Goal: Check status: Check status

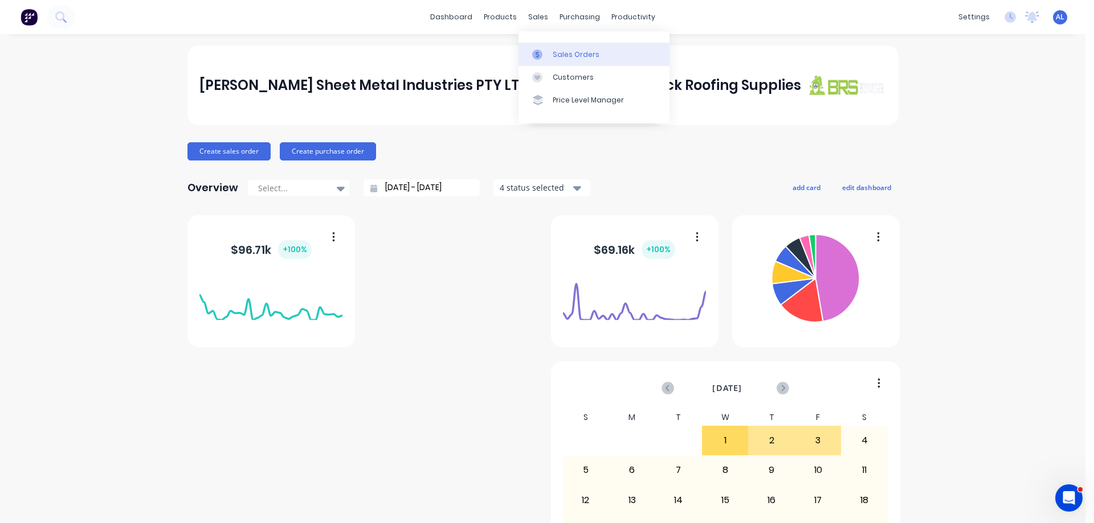
click at [581, 55] on div "Sales Orders" at bounding box center [575, 55] width 47 height 10
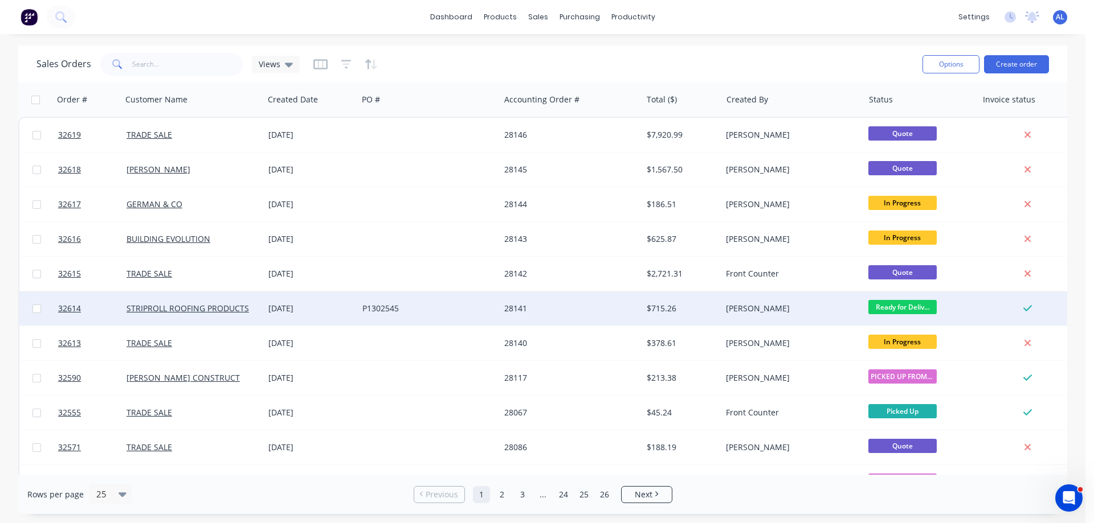
click at [669, 304] on div "$715.26" at bounding box center [679, 308] width 67 height 11
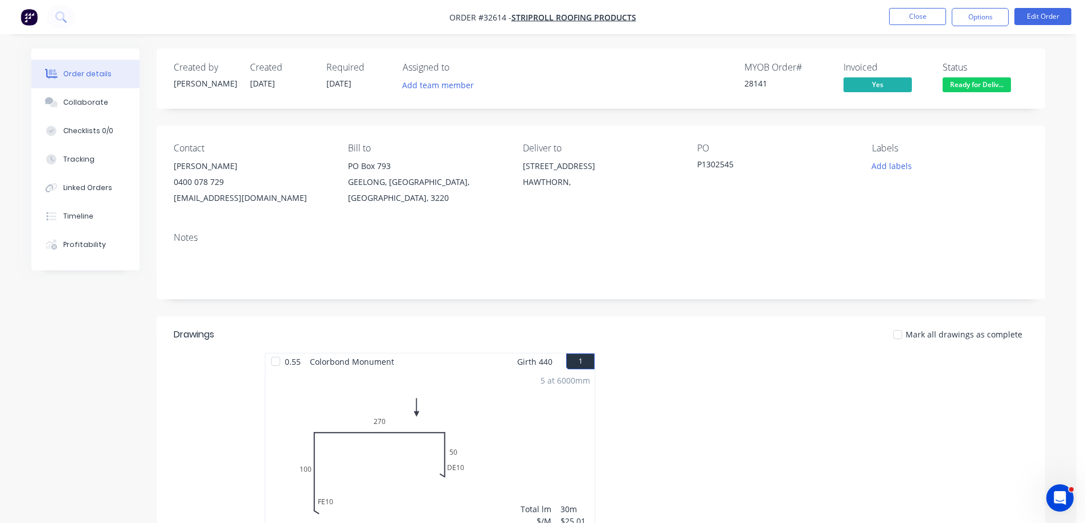
click at [953, 83] on span "Ready for Deliv..." at bounding box center [977, 84] width 68 height 14
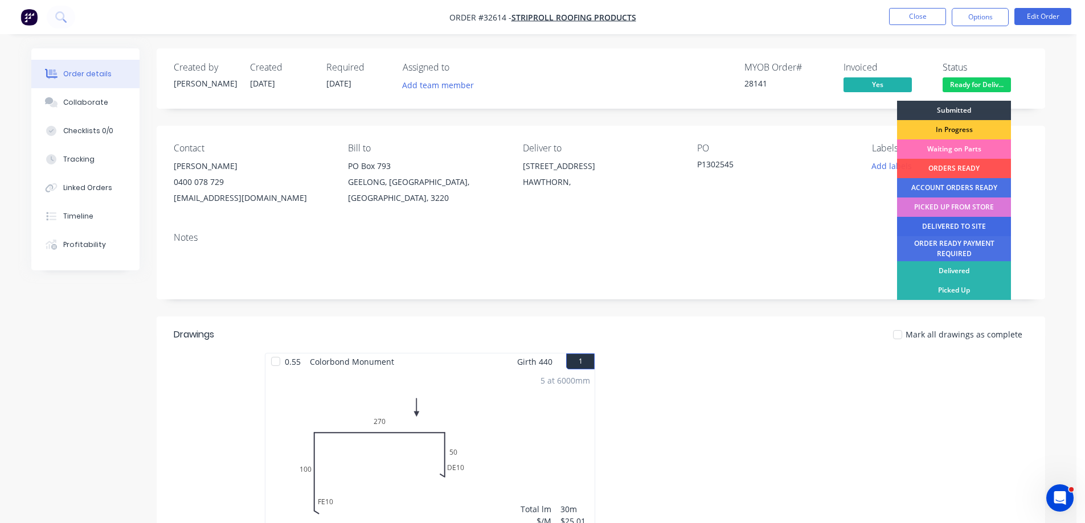
click at [978, 227] on div "DELIVERED TO SITE" at bounding box center [954, 226] width 114 height 19
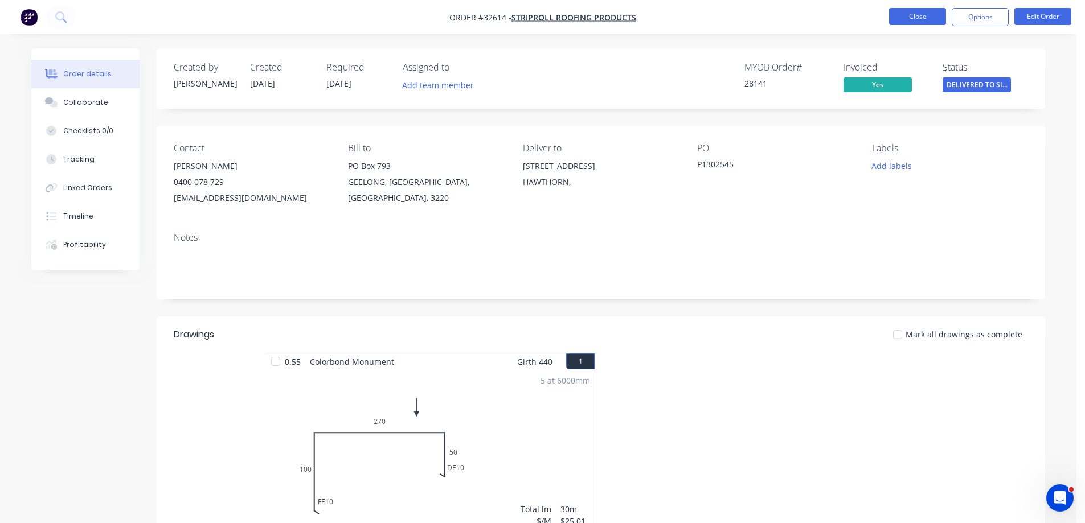
click at [912, 14] on button "Close" at bounding box center [917, 16] width 57 height 17
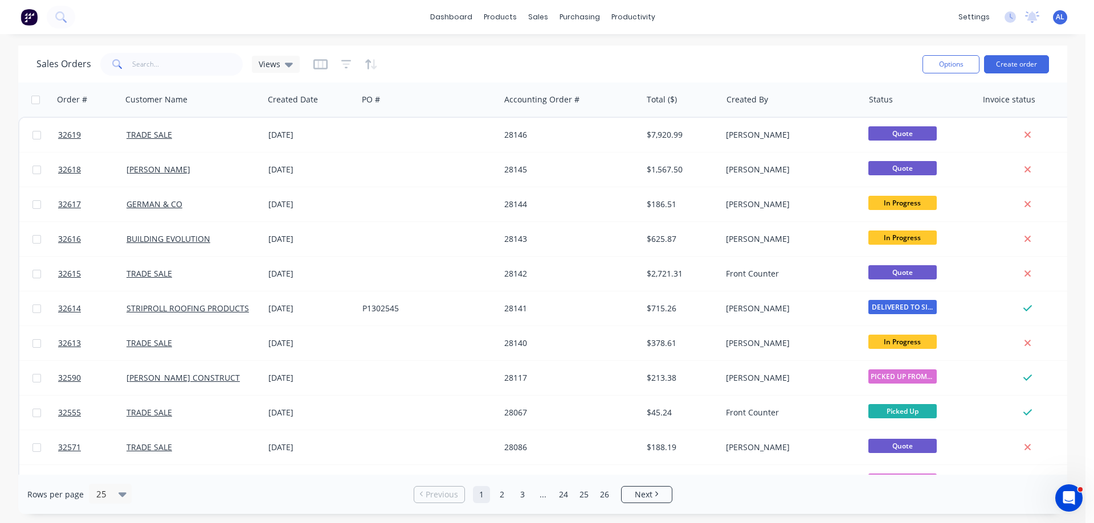
click at [27, 21] on img at bounding box center [29, 17] width 17 height 17
